Goal: Check status: Check status

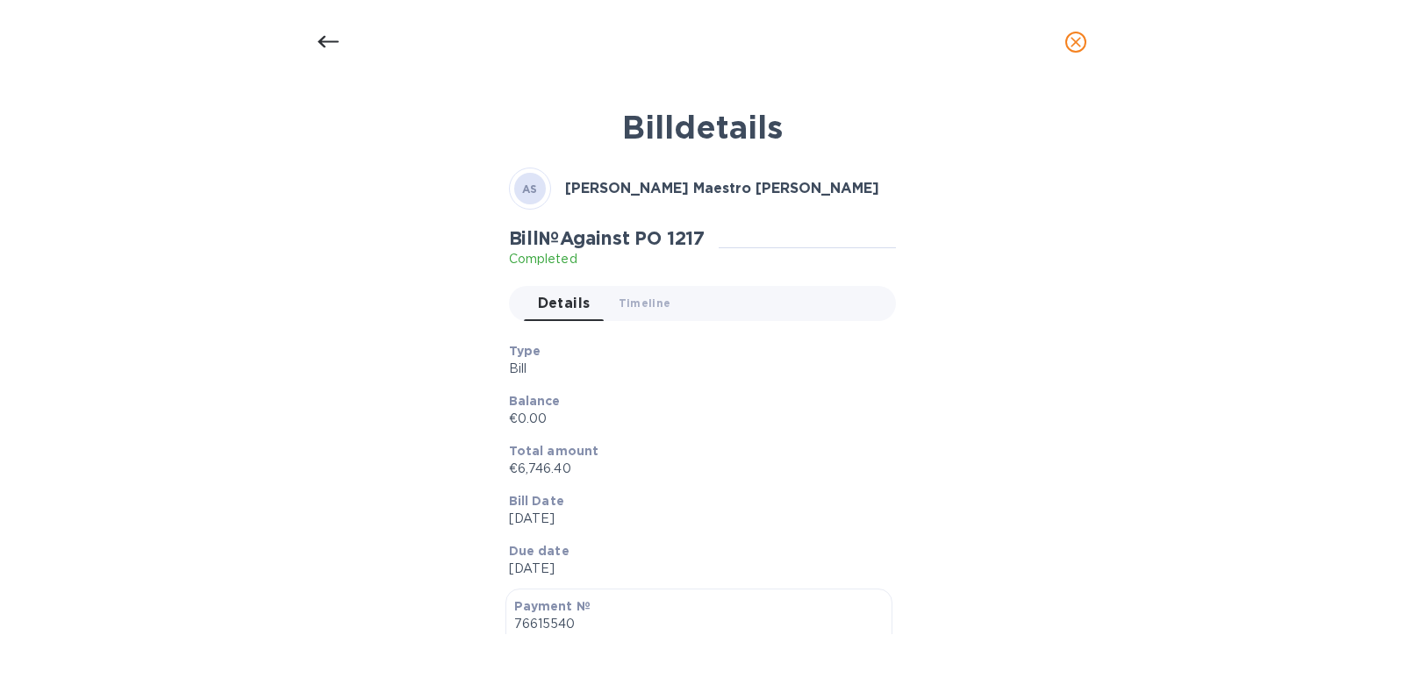
click at [311, 46] on div at bounding box center [328, 42] width 42 height 42
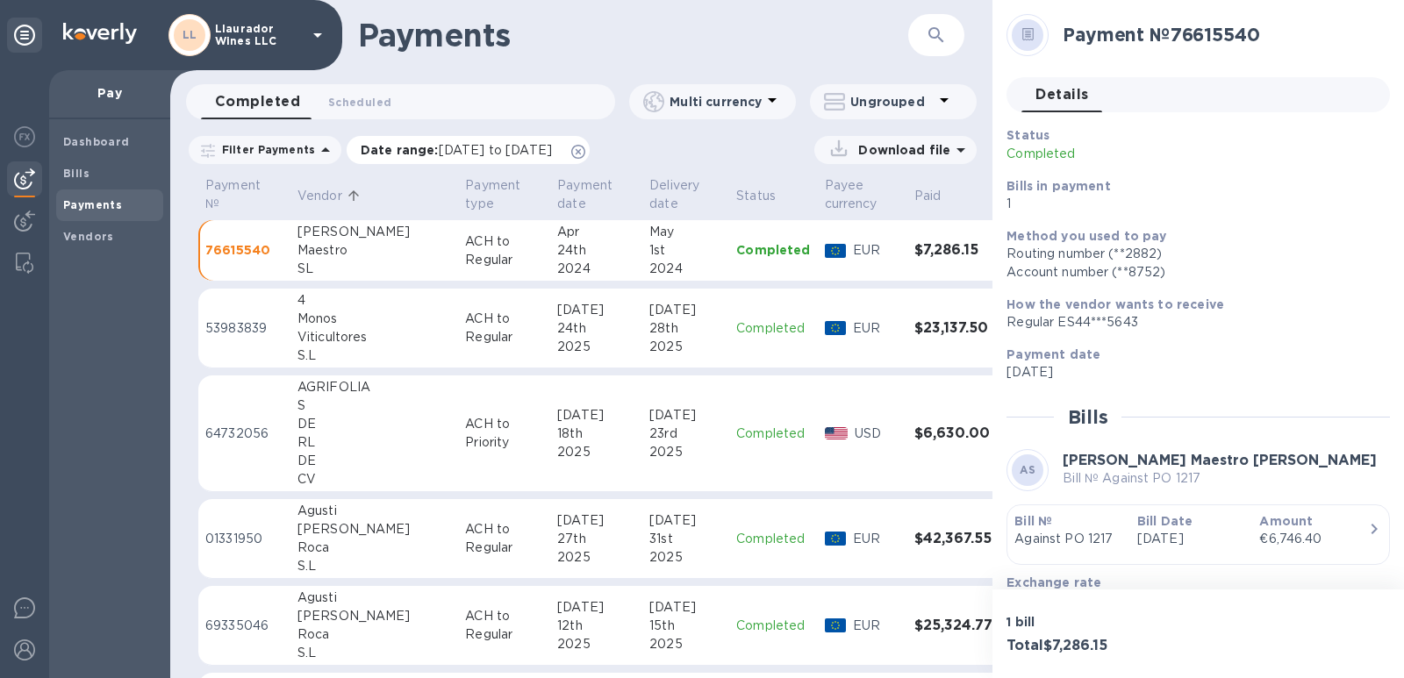
click at [552, 155] on span "[DATE] to [DATE]" at bounding box center [495, 150] width 113 height 14
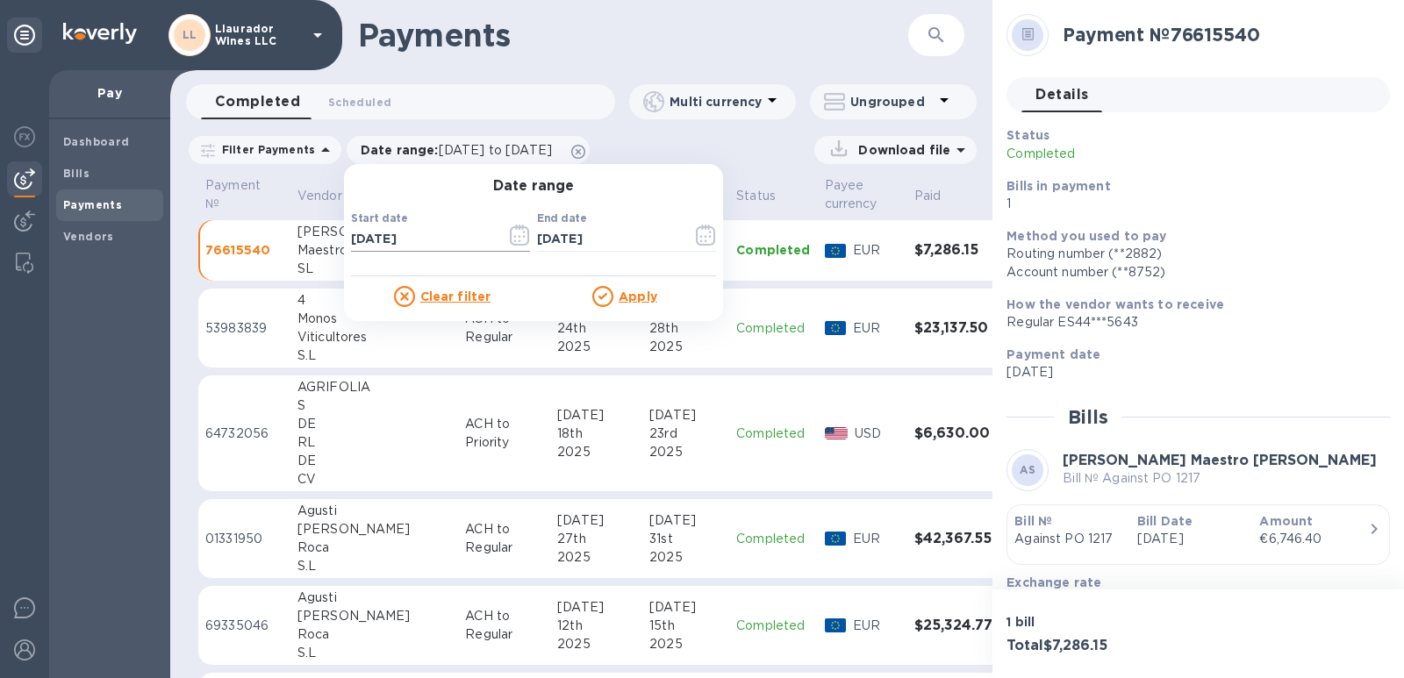
click at [512, 238] on icon "button" at bounding box center [520, 235] width 20 height 21
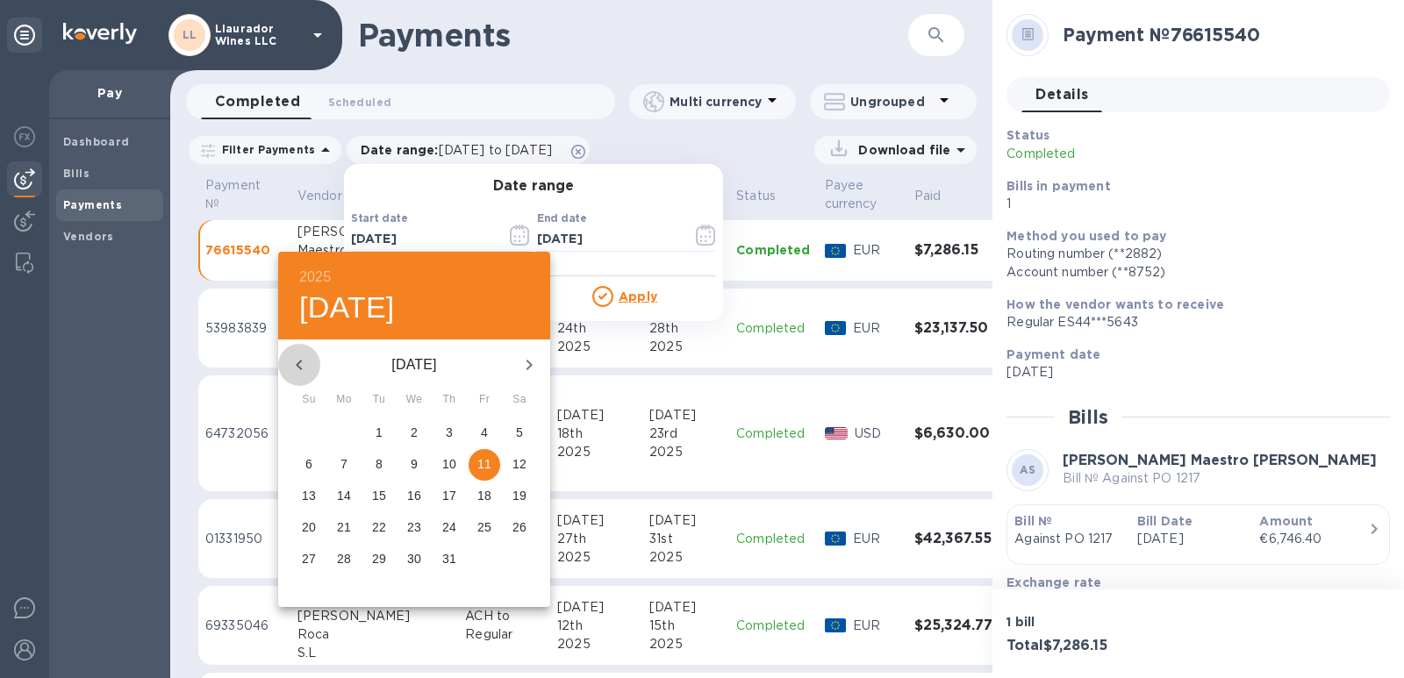
click at [306, 369] on icon "button" at bounding box center [299, 364] width 21 height 21
click at [295, 436] on span "1" at bounding box center [309, 433] width 32 height 18
type input "[DATE]"
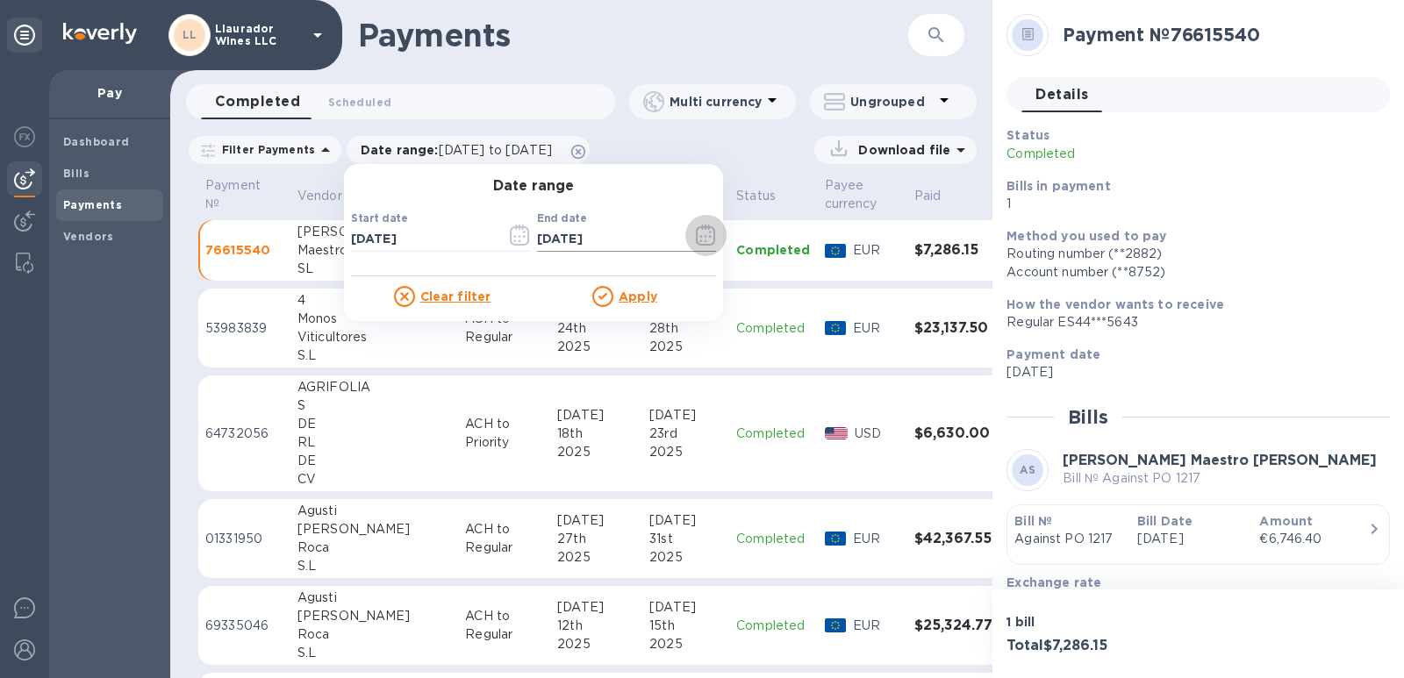
click at [696, 239] on icon "button" at bounding box center [706, 235] width 20 height 21
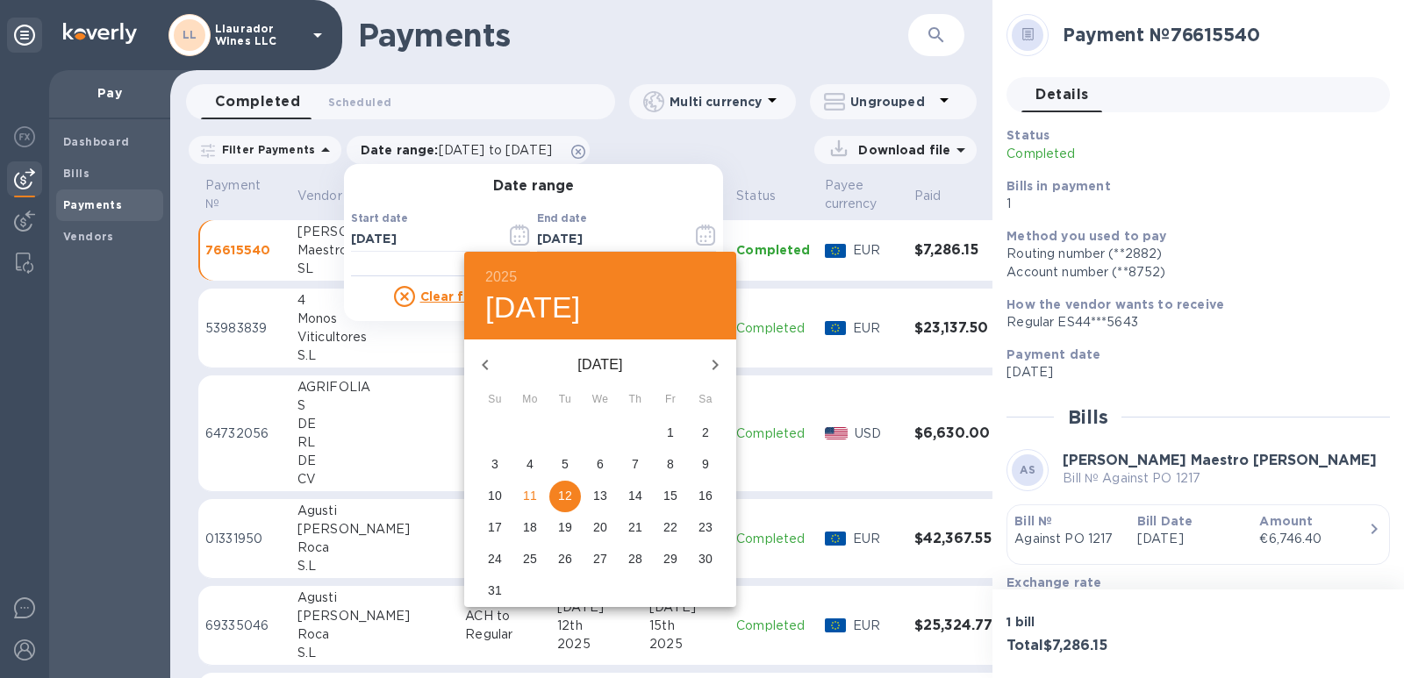
click at [485, 361] on icon "button" at bounding box center [485, 364] width 21 height 21
click at [524, 558] on p "30" at bounding box center [530, 559] width 14 height 18
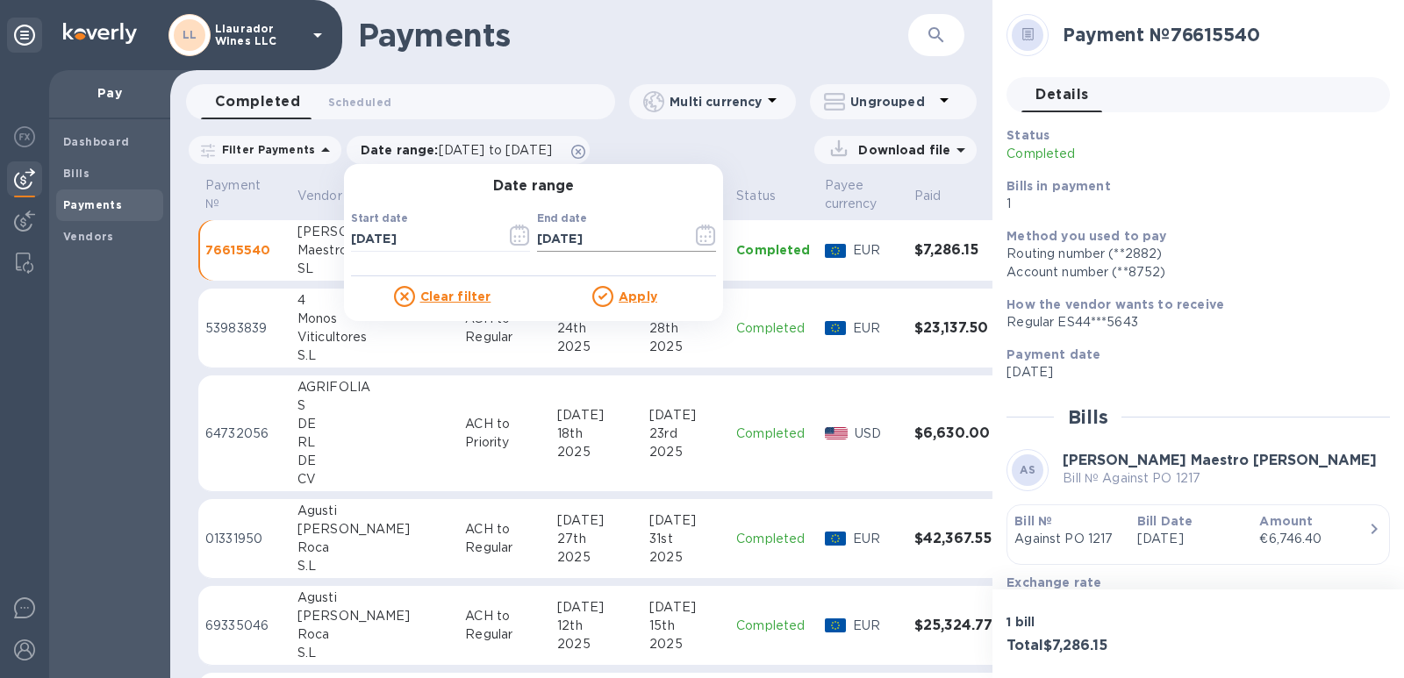
click at [689, 246] on button "button" at bounding box center [705, 235] width 41 height 42
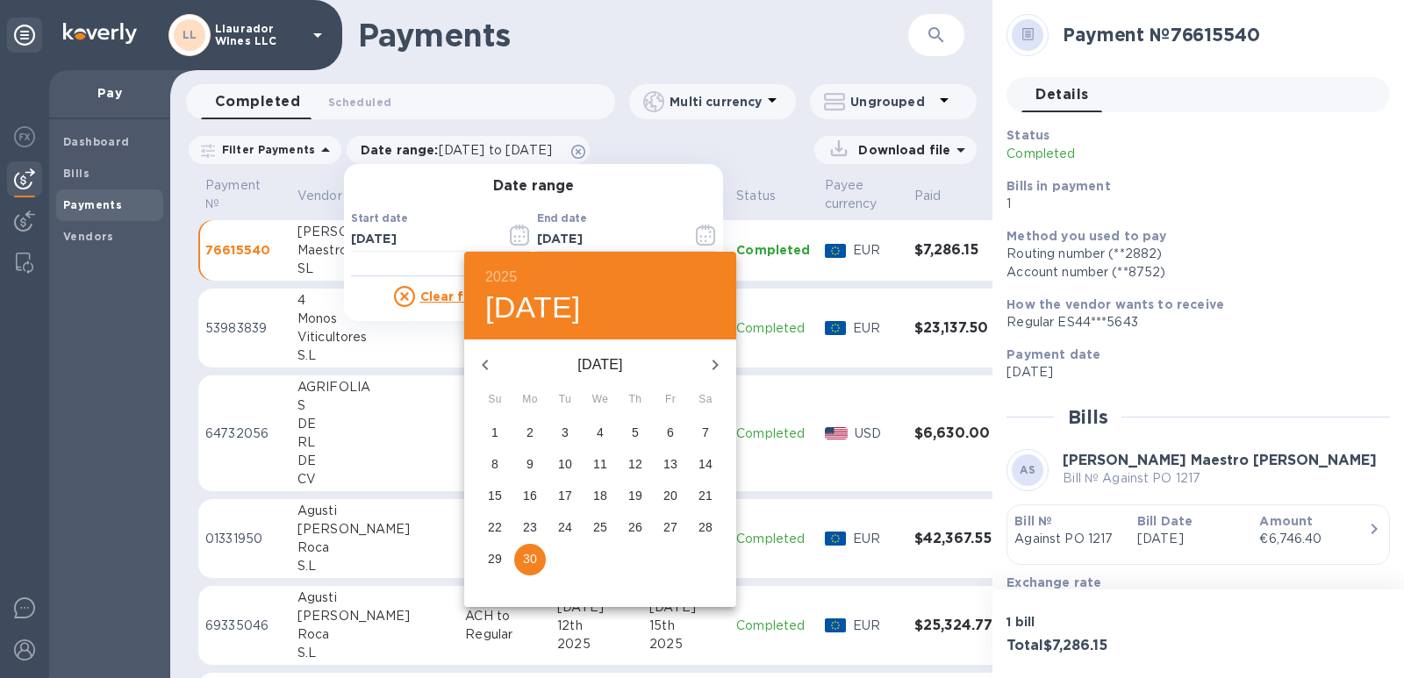
click at [475, 366] on icon "button" at bounding box center [485, 364] width 21 height 21
click at [598, 565] on p "28" at bounding box center [600, 559] width 14 height 18
type input "[DATE]"
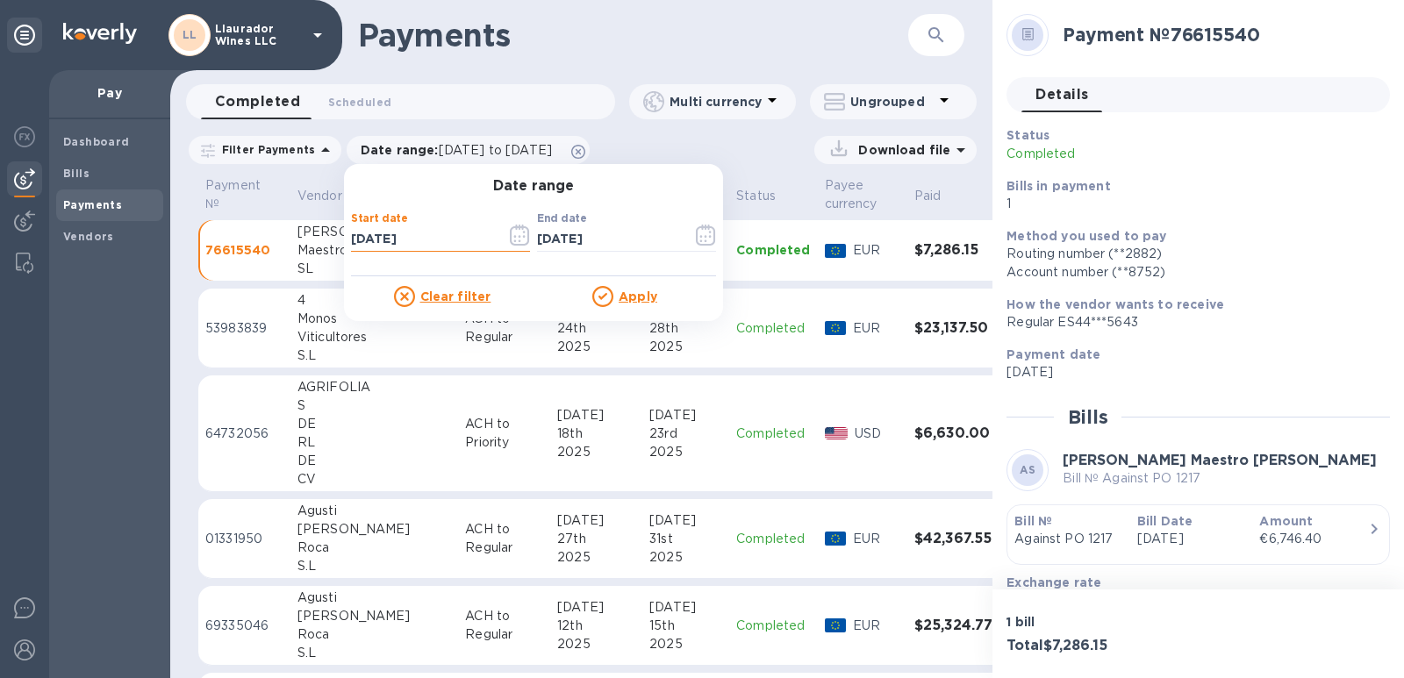
click at [466, 241] on input "[DATE]" at bounding box center [421, 239] width 141 height 26
click at [515, 237] on icon "button" at bounding box center [520, 235] width 20 height 21
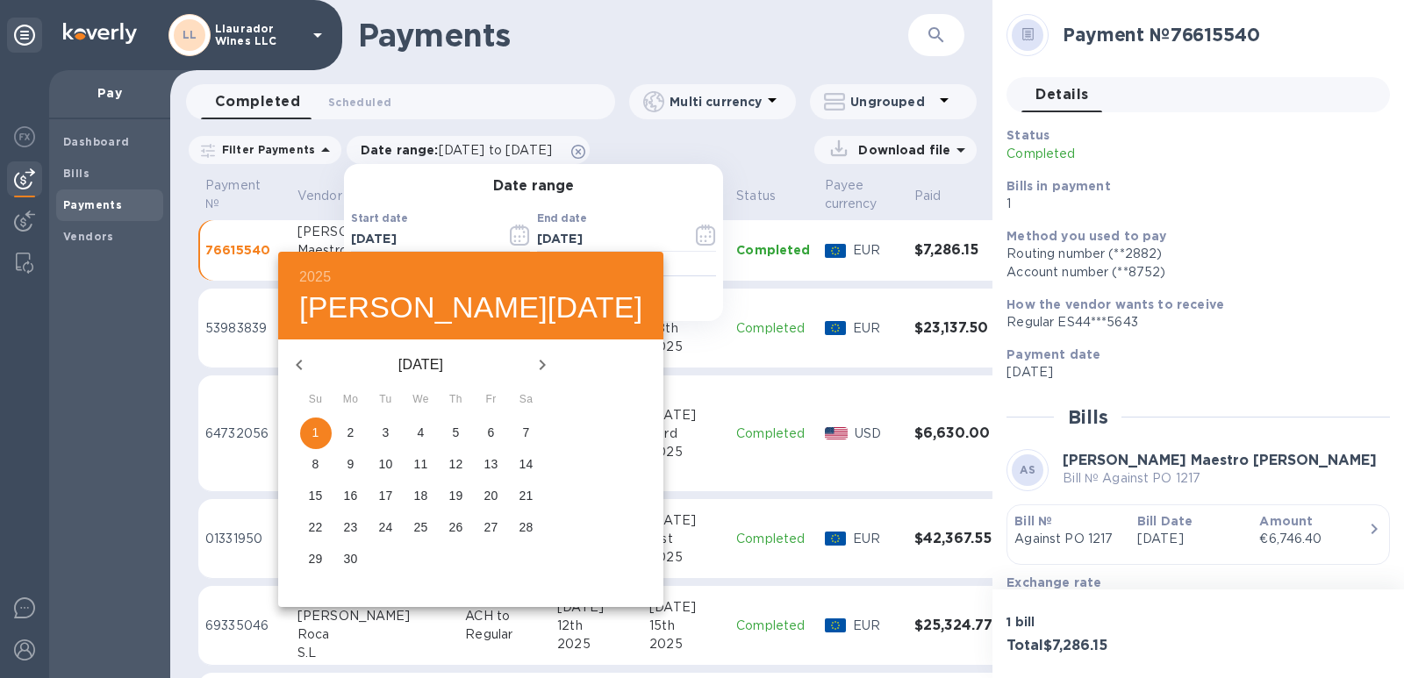
click at [297, 356] on icon "button" at bounding box center [299, 364] width 21 height 21
click at [414, 559] on p "28" at bounding box center [421, 559] width 14 height 18
type input "[DATE]"
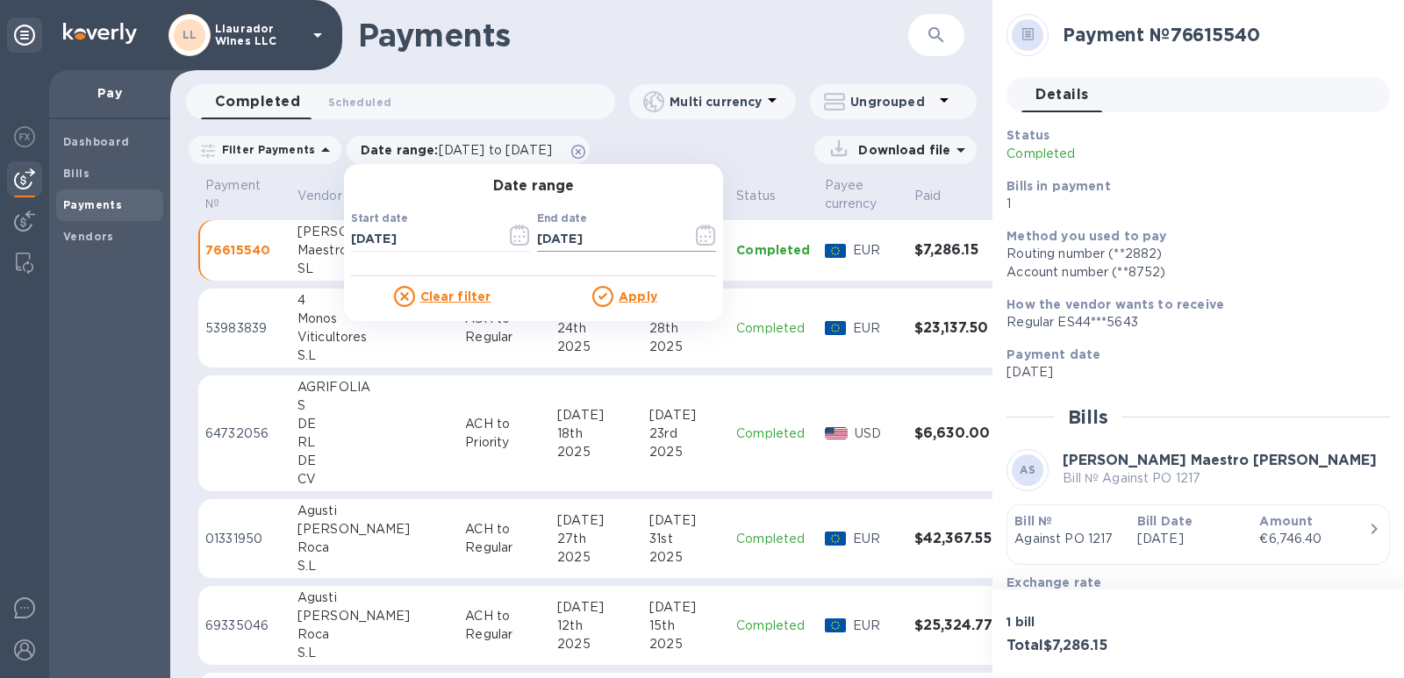
click at [696, 239] on icon "button" at bounding box center [705, 235] width 19 height 21
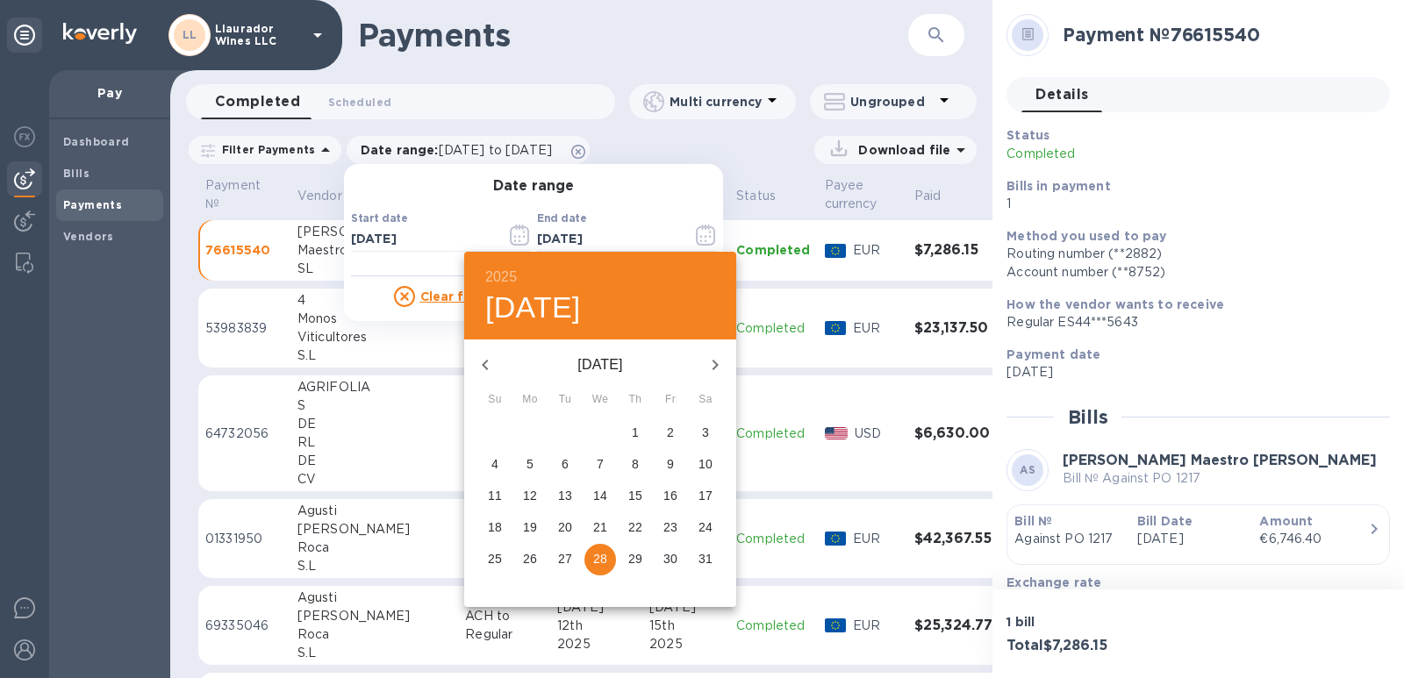
click at [715, 367] on icon "button" at bounding box center [714, 364] width 21 height 21
click at [524, 560] on p "30" at bounding box center [530, 559] width 14 height 18
type input "[DATE]"
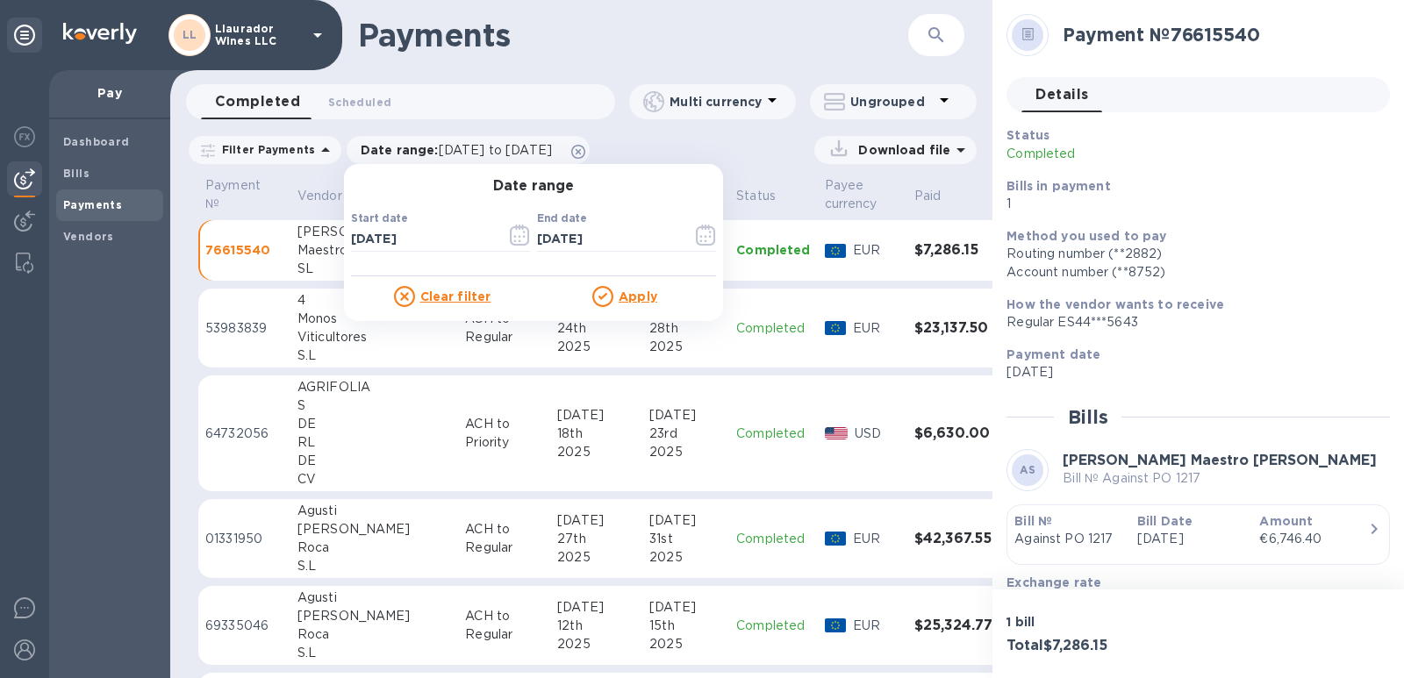
click at [606, 299] on div at bounding box center [605, 296] width 26 height 21
